Goal: Find specific page/section: Find specific page/section

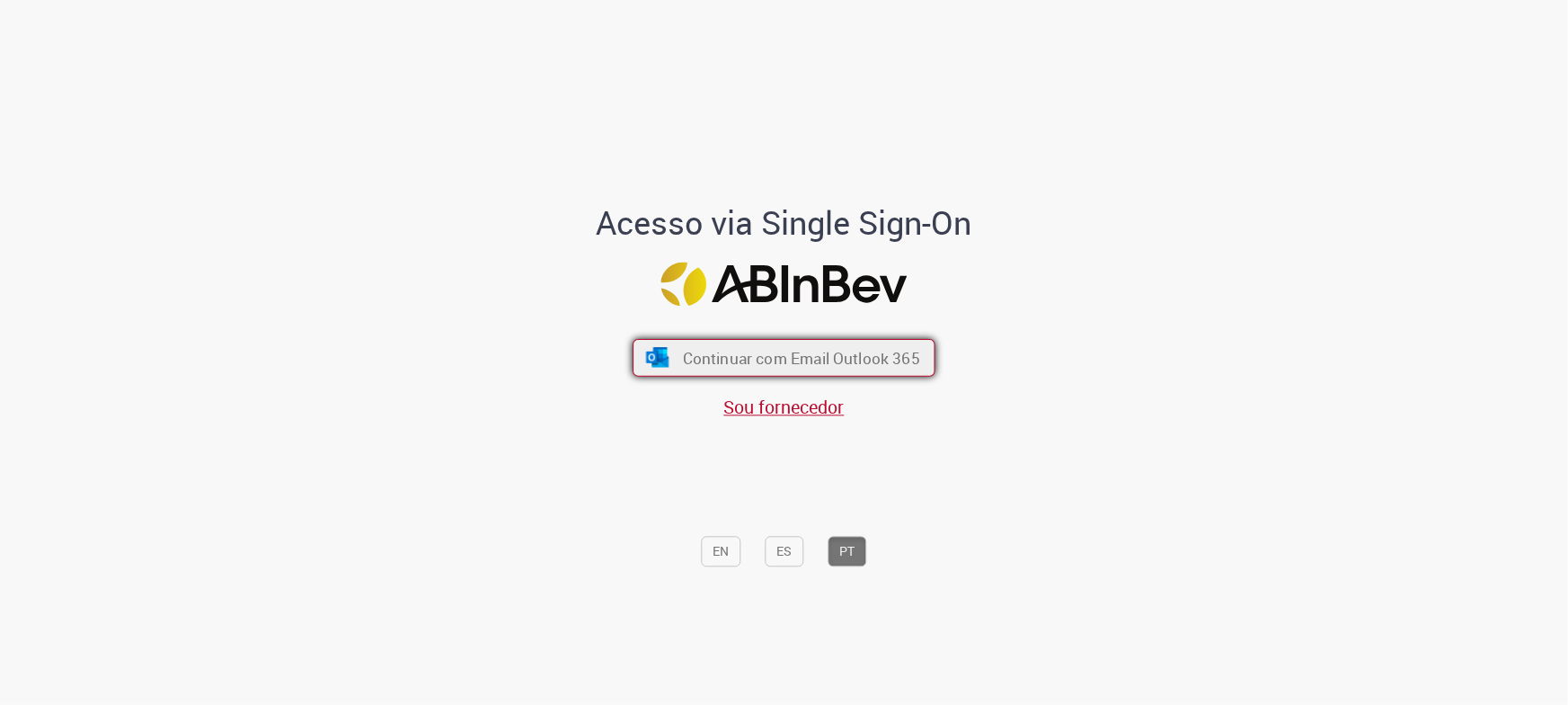
click at [796, 356] on span "Continuar com Email Outlook 365" at bounding box center [801, 357] width 238 height 21
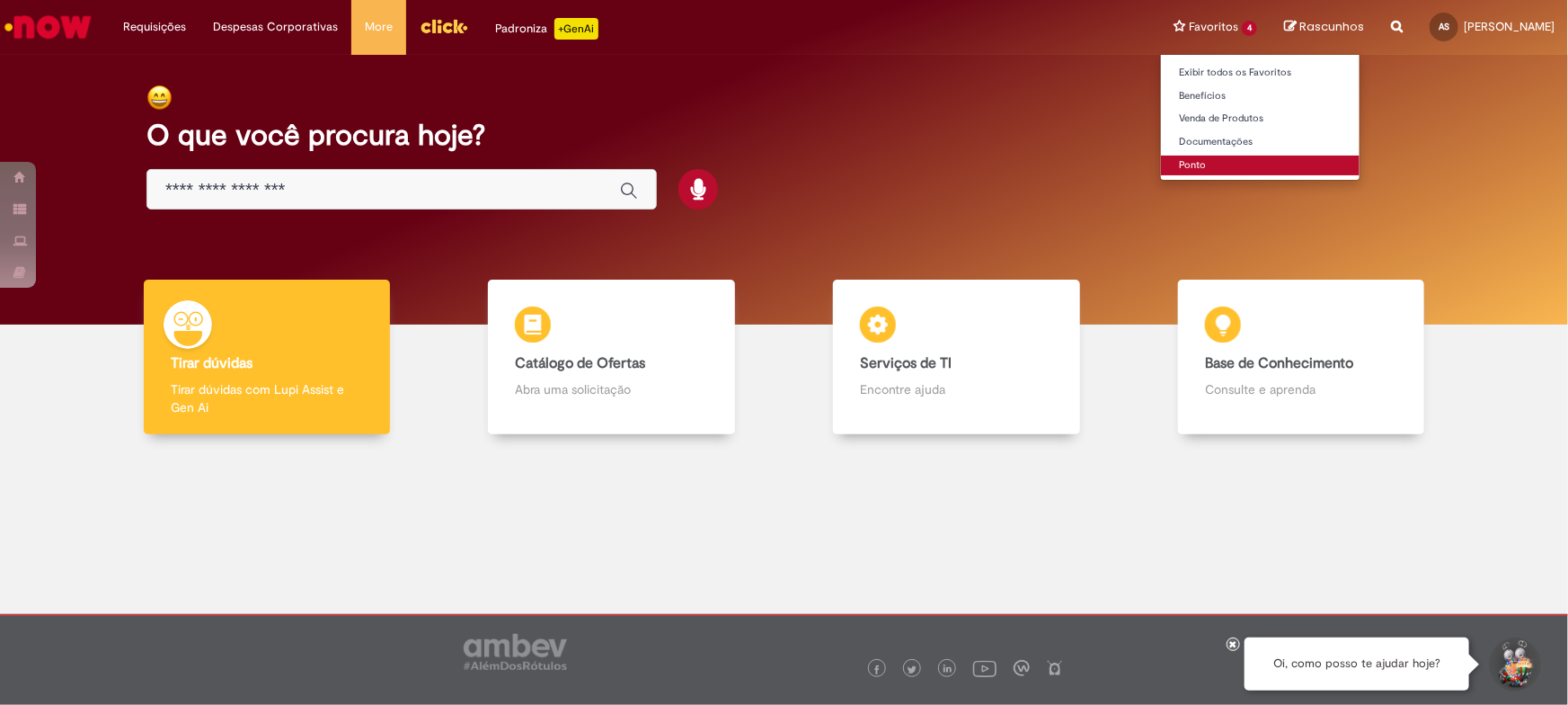
click at [1161, 160] on link "Ponto" at bounding box center [1260, 166] width 199 height 20
click at [1161, 171] on link "Ponto" at bounding box center [1260, 166] width 199 height 20
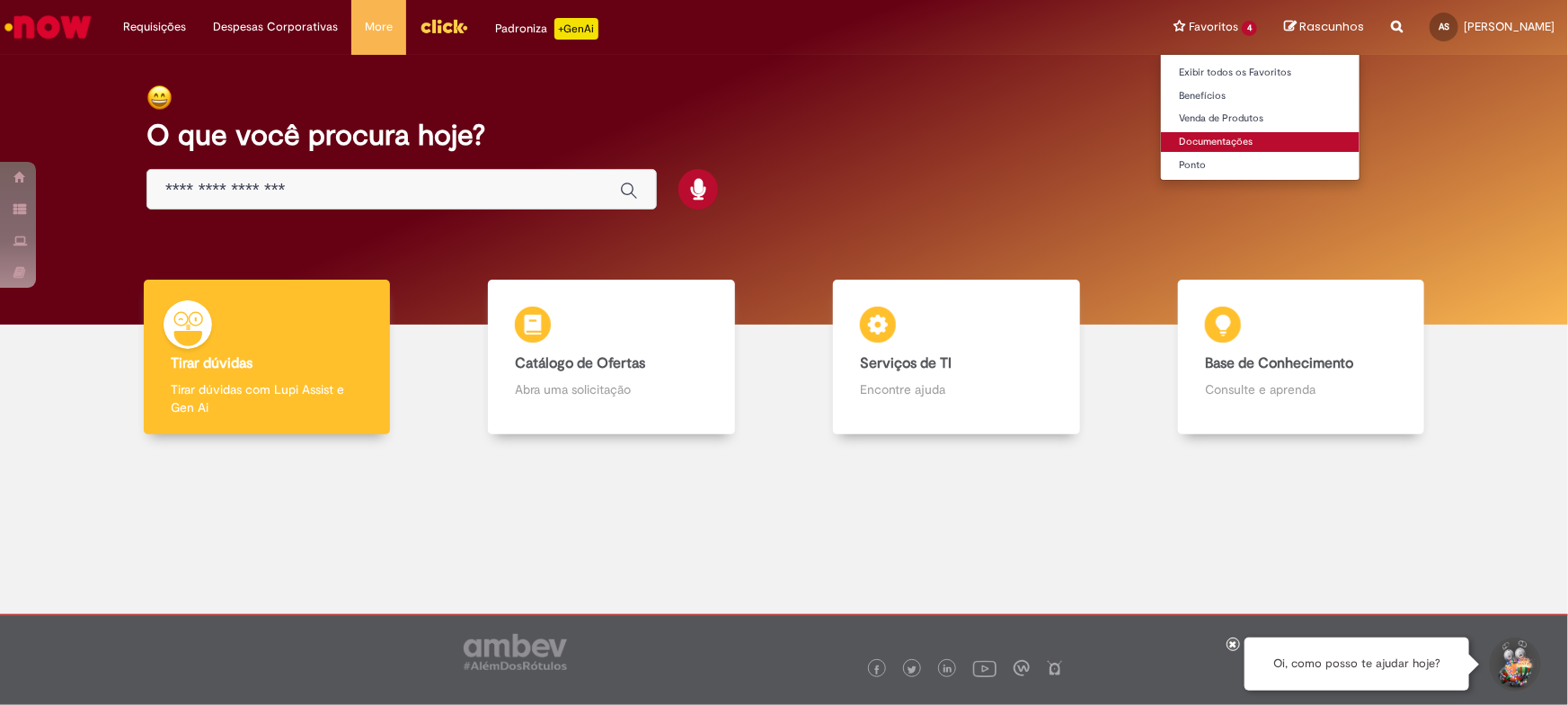
click at [1161, 141] on link "Documentações" at bounding box center [1260, 142] width 199 height 20
